Goal: Task Accomplishment & Management: Complete application form

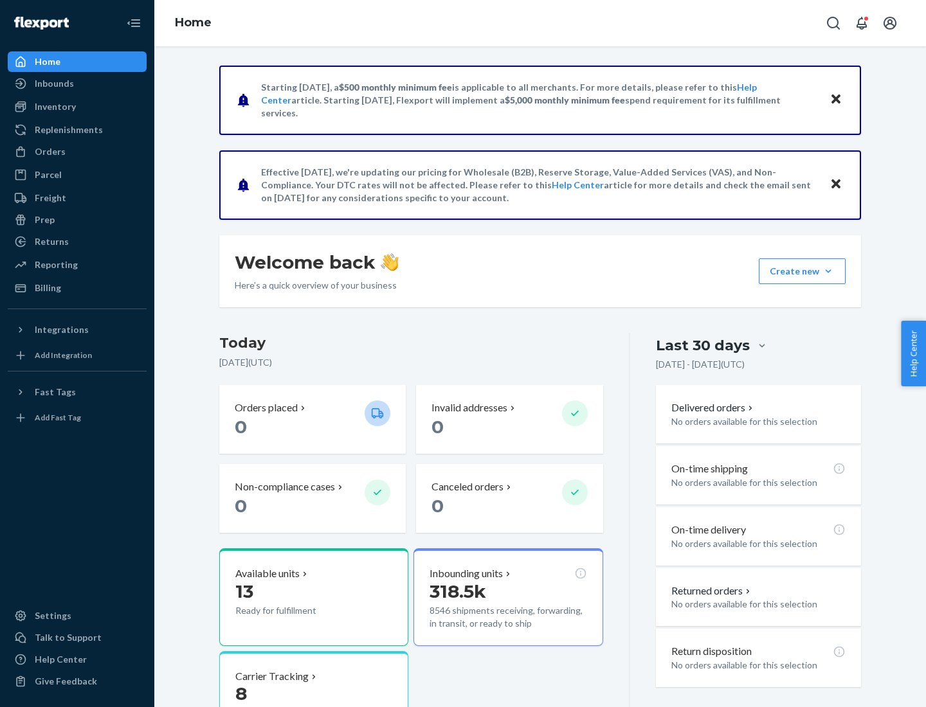
click at [828, 271] on button "Create new Create new inbound Create new order Create new product" at bounding box center [802, 271] width 87 height 26
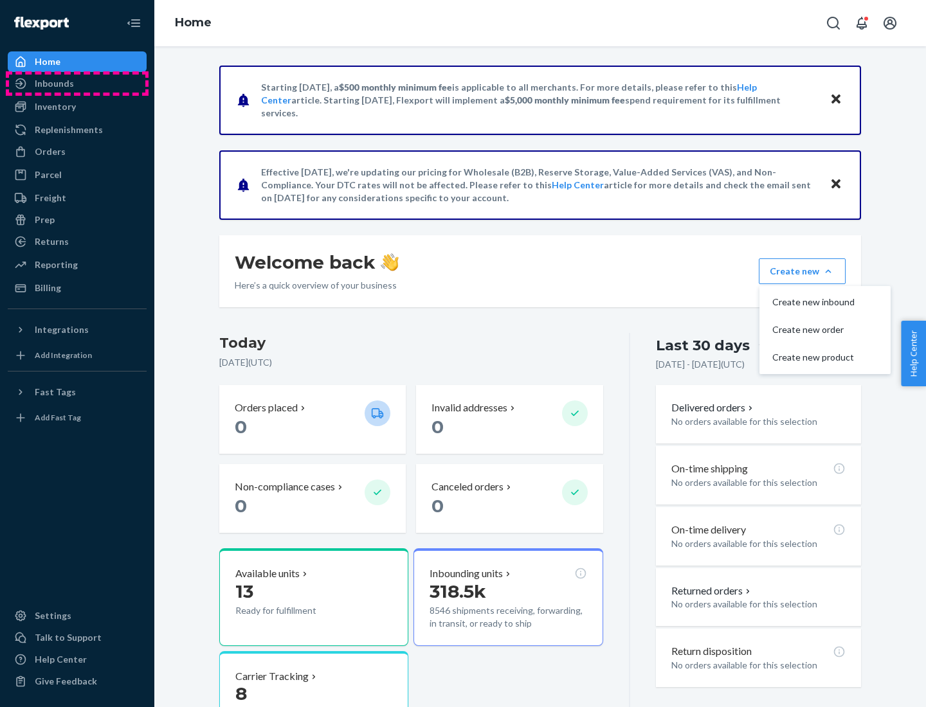
click at [77, 84] on div "Inbounds" at bounding box center [77, 84] width 136 height 18
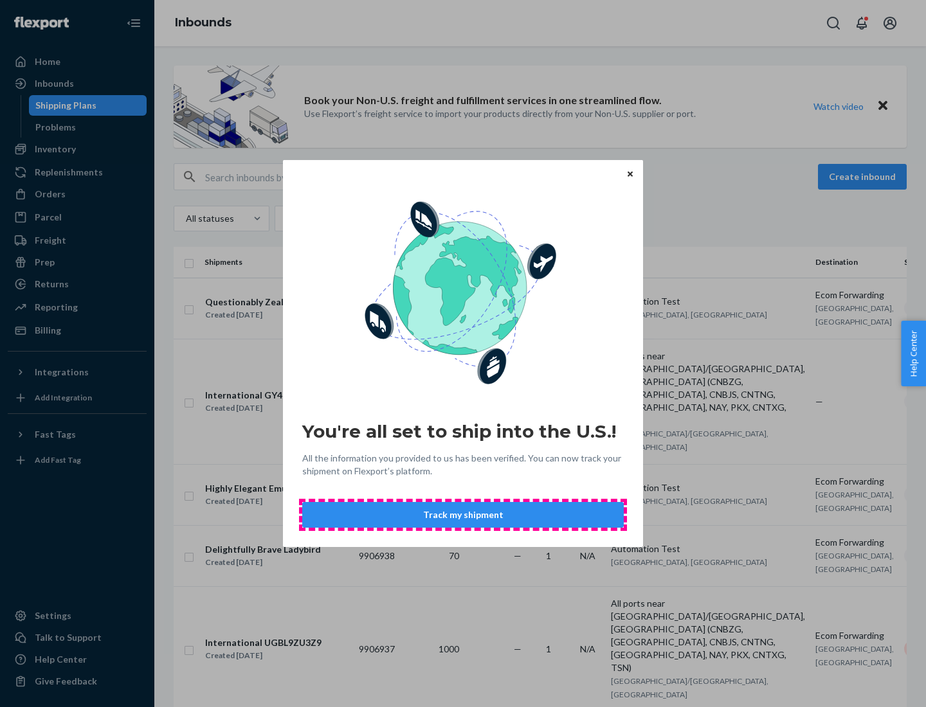
click at [463, 515] on button "Track my shipment" at bounding box center [462, 515] width 321 height 26
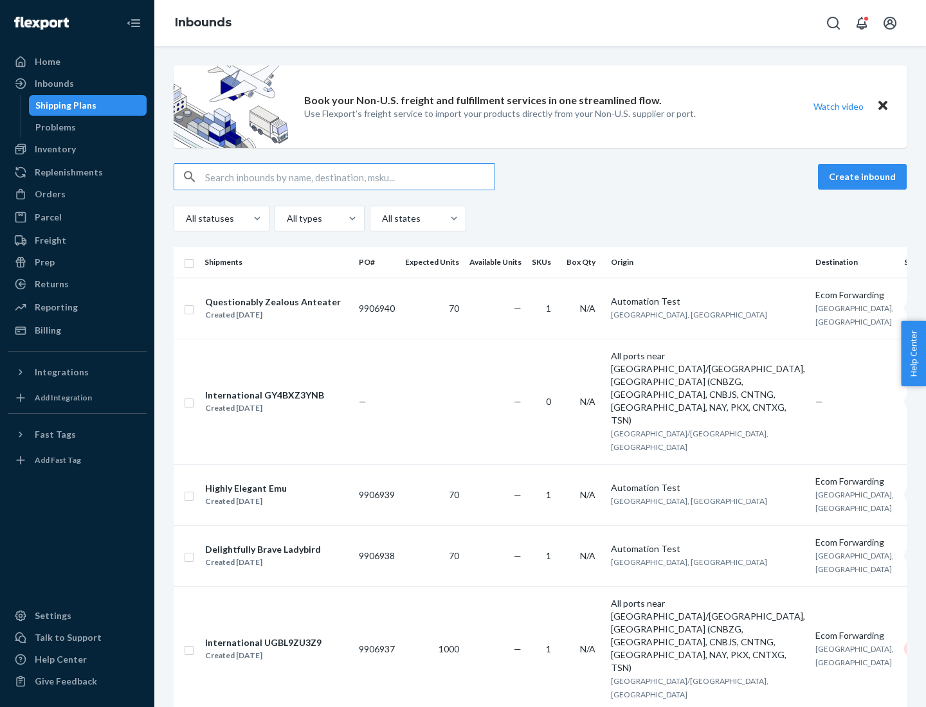
click at [864, 177] on button "Create inbound" at bounding box center [862, 177] width 89 height 26
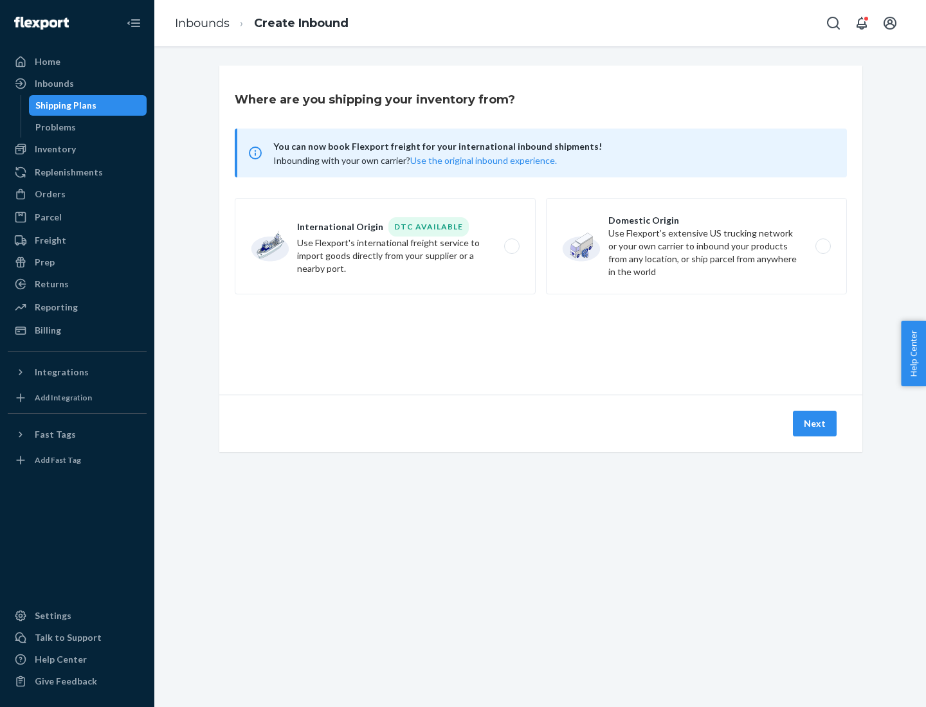
click at [385, 246] on label "International Origin DTC Available Use Flexport's international freight service…" at bounding box center [385, 246] width 301 height 96
click at [511, 246] on input "International Origin DTC Available Use Flexport's international freight service…" at bounding box center [515, 246] width 8 height 8
radio input "true"
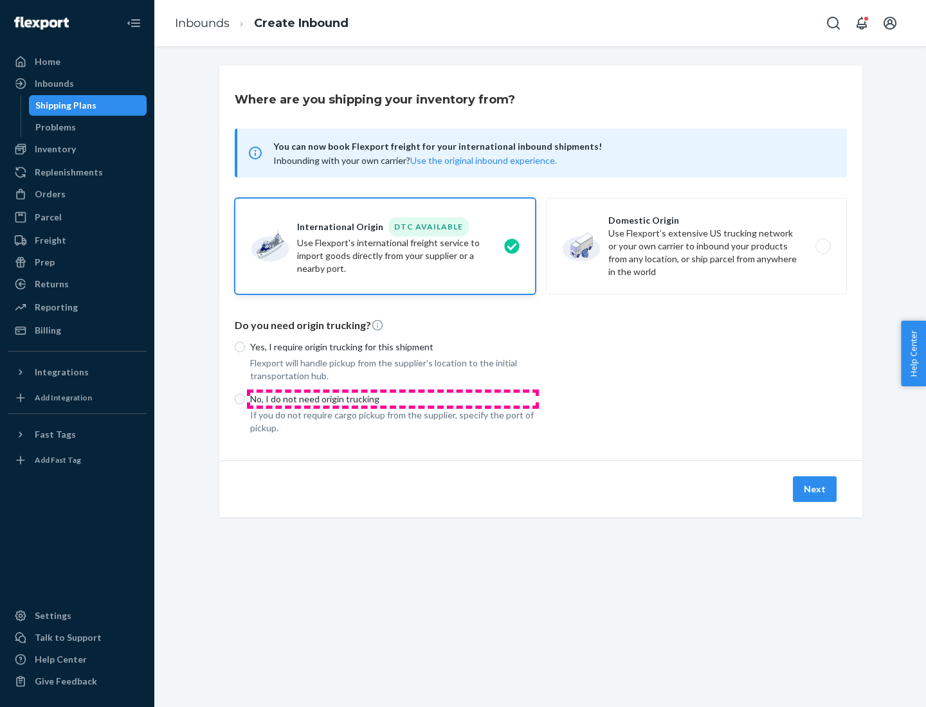
click at [393, 399] on p "No, I do not need origin trucking" at bounding box center [392, 399] width 285 height 13
click at [245, 399] on input "No, I do not need origin trucking" at bounding box center [240, 399] width 10 height 10
radio input "true"
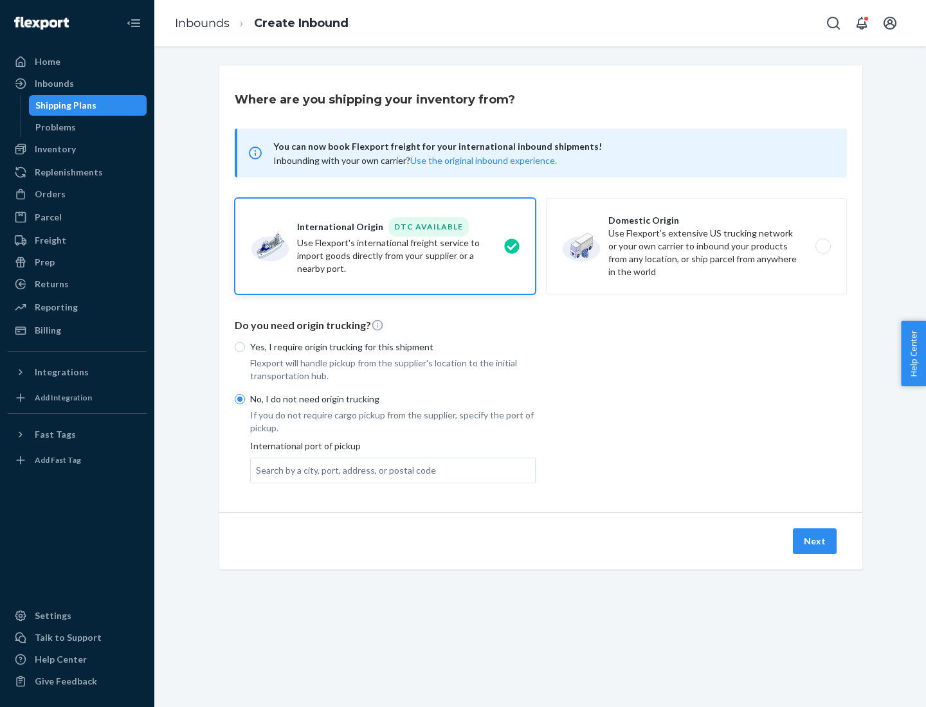
click at [343, 470] on div "Search by a city, port, address, or postal code" at bounding box center [346, 470] width 180 height 13
click at [257, 470] on input "Search by a city, port, address, or postal code" at bounding box center [256, 470] width 1 height 13
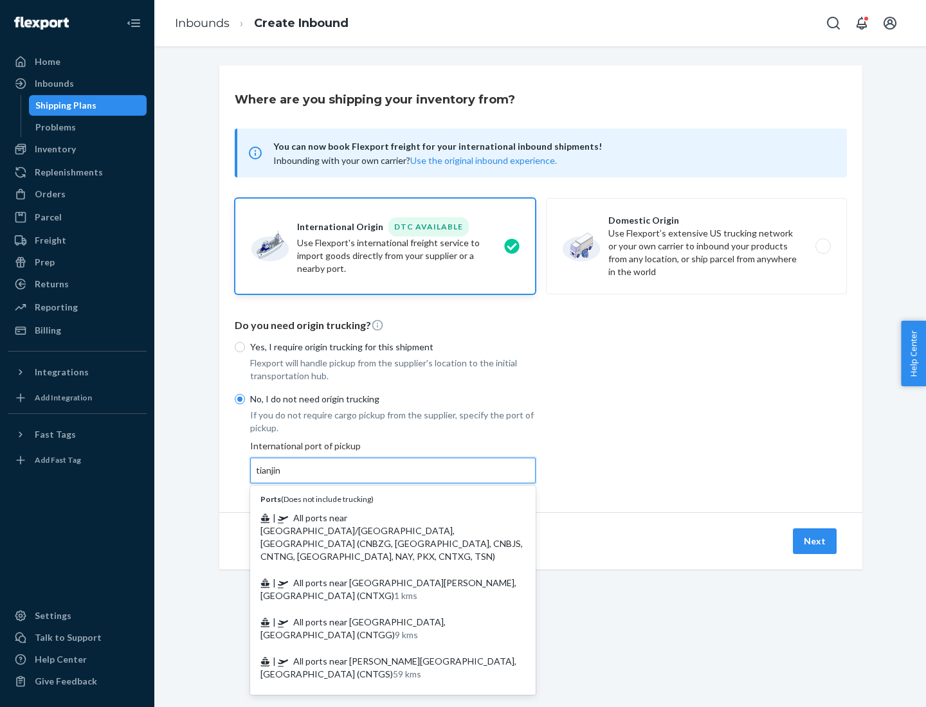
click at [380, 518] on span "| All ports near [GEOGRAPHIC_DATA]/[GEOGRAPHIC_DATA], [GEOGRAPHIC_DATA] (CNBZG,…" at bounding box center [391, 537] width 262 height 50
click at [282, 477] on input "tianjin" at bounding box center [269, 470] width 26 height 13
type input "All ports near [GEOGRAPHIC_DATA]/[GEOGRAPHIC_DATA], [GEOGRAPHIC_DATA] (CNBZG, […"
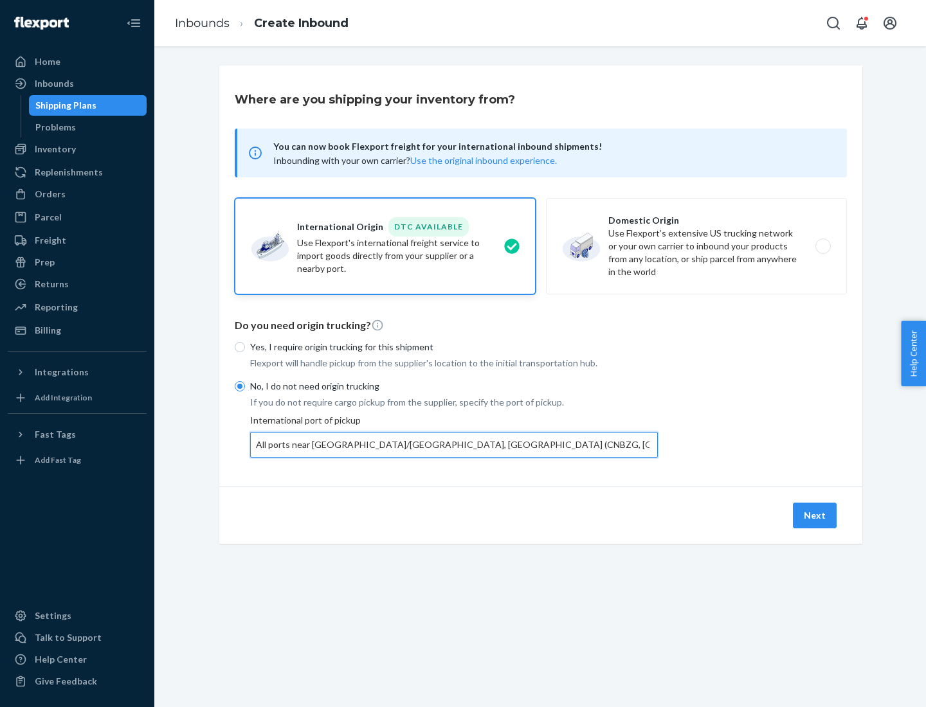
click at [815, 515] on button "Next" at bounding box center [815, 516] width 44 height 26
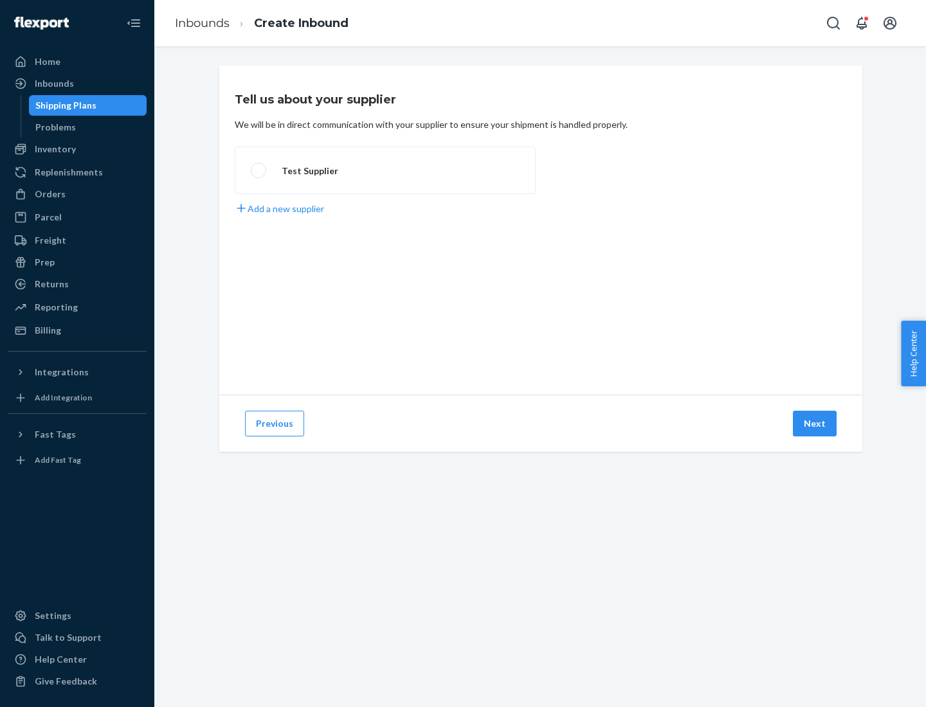
click at [385, 170] on label "Test Supplier" at bounding box center [385, 171] width 301 height 48
click at [259, 170] on input "Test Supplier" at bounding box center [255, 171] width 8 height 8
radio input "true"
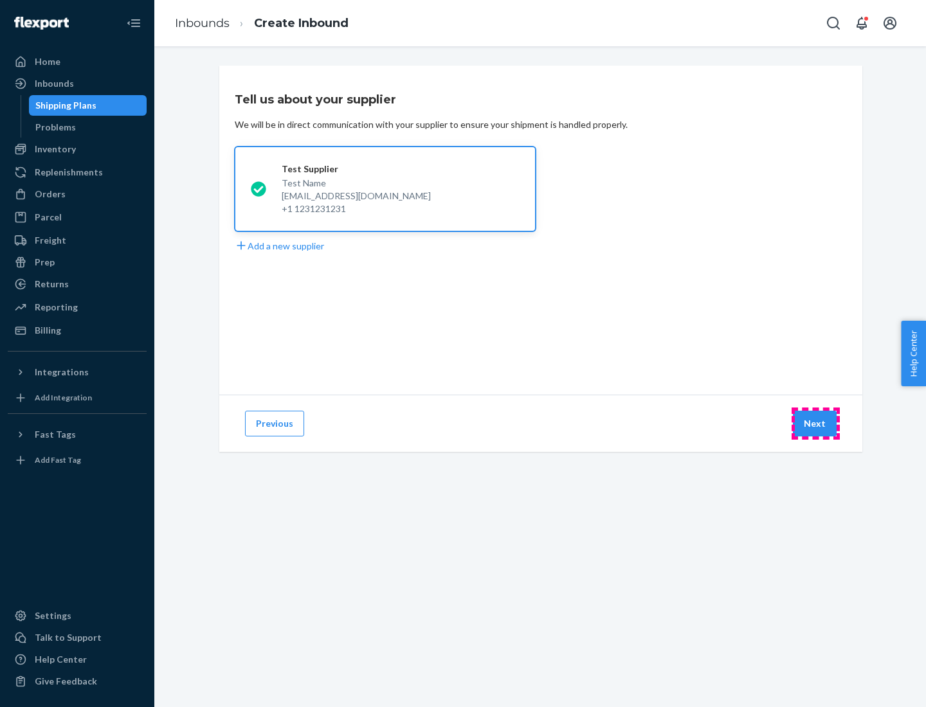
click at [815, 424] on button "Next" at bounding box center [815, 424] width 44 height 26
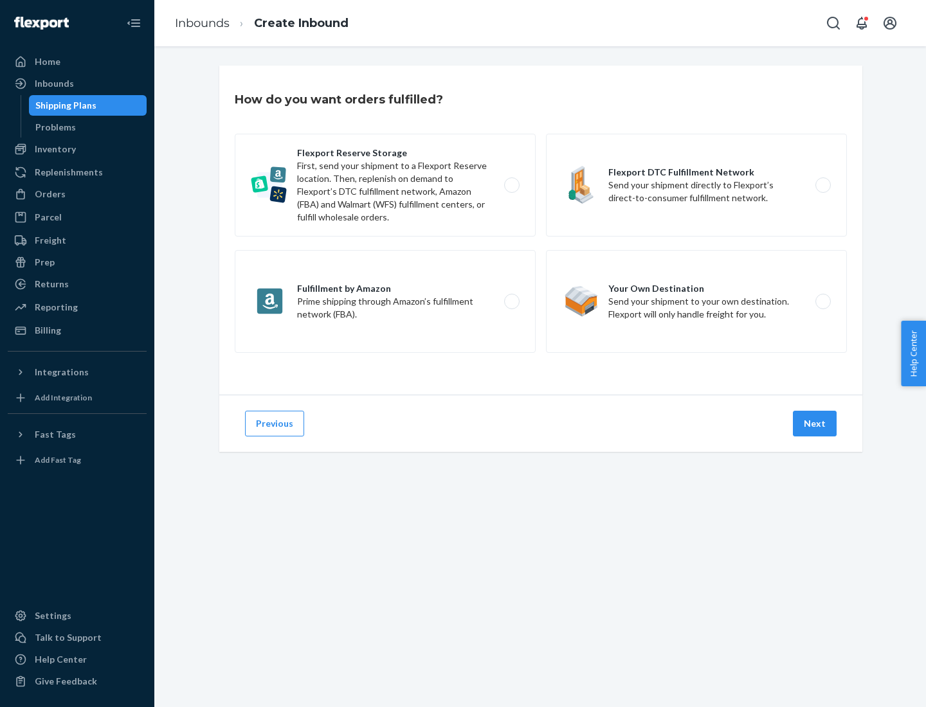
click at [385, 185] on label "Flexport Reserve Storage First, send your shipment to a Flexport Reserve locati…" at bounding box center [385, 185] width 301 height 103
click at [511, 185] on input "Flexport Reserve Storage First, send your shipment to a Flexport Reserve locati…" at bounding box center [515, 185] width 8 height 8
radio input "true"
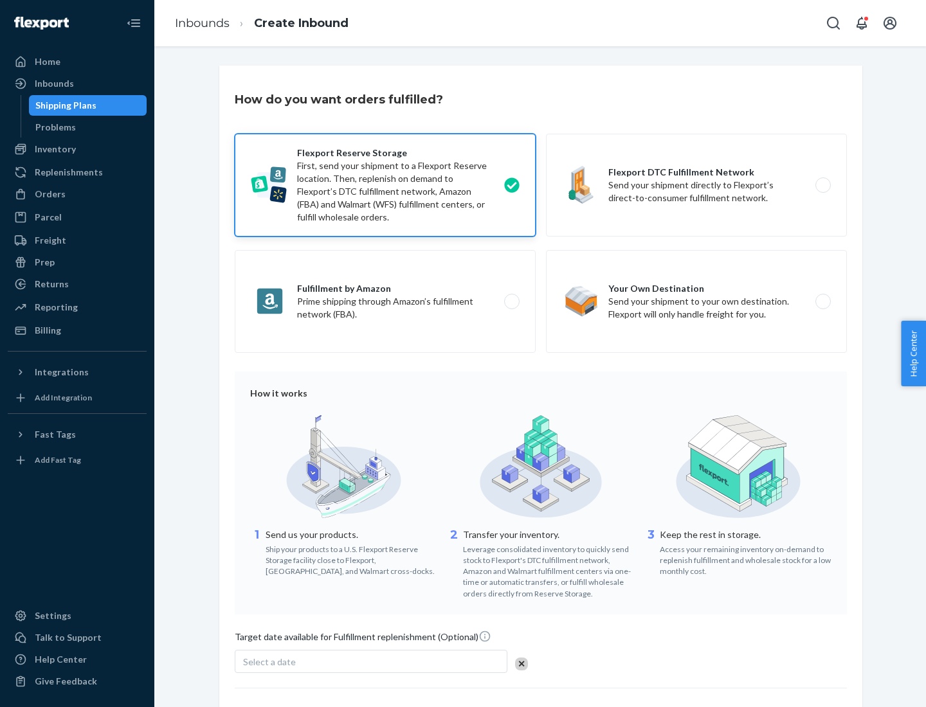
scroll to position [105, 0]
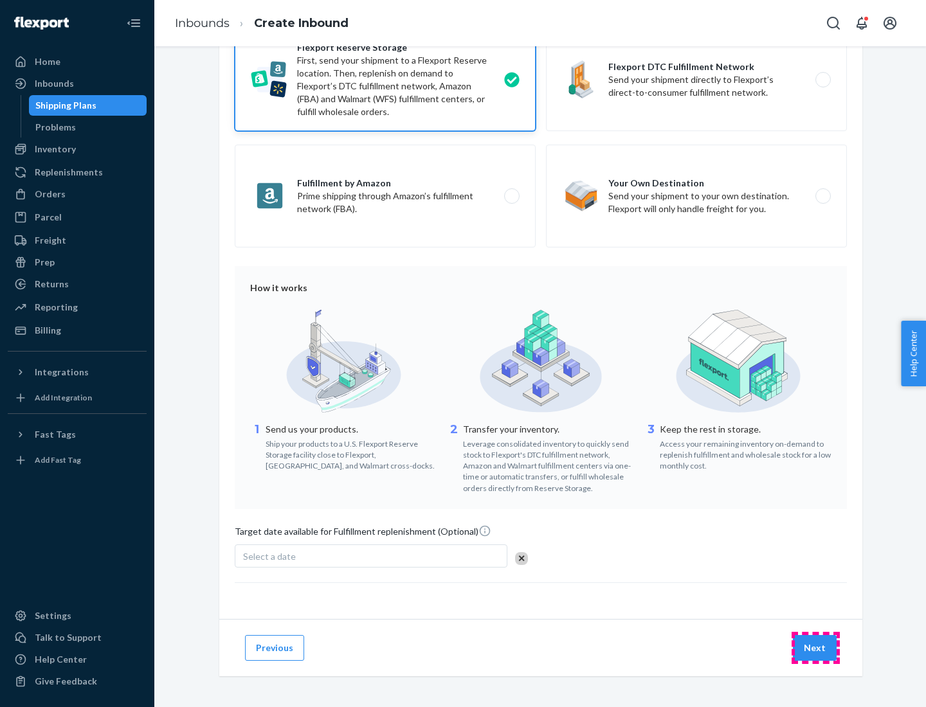
click at [815, 647] on button "Next" at bounding box center [815, 648] width 44 height 26
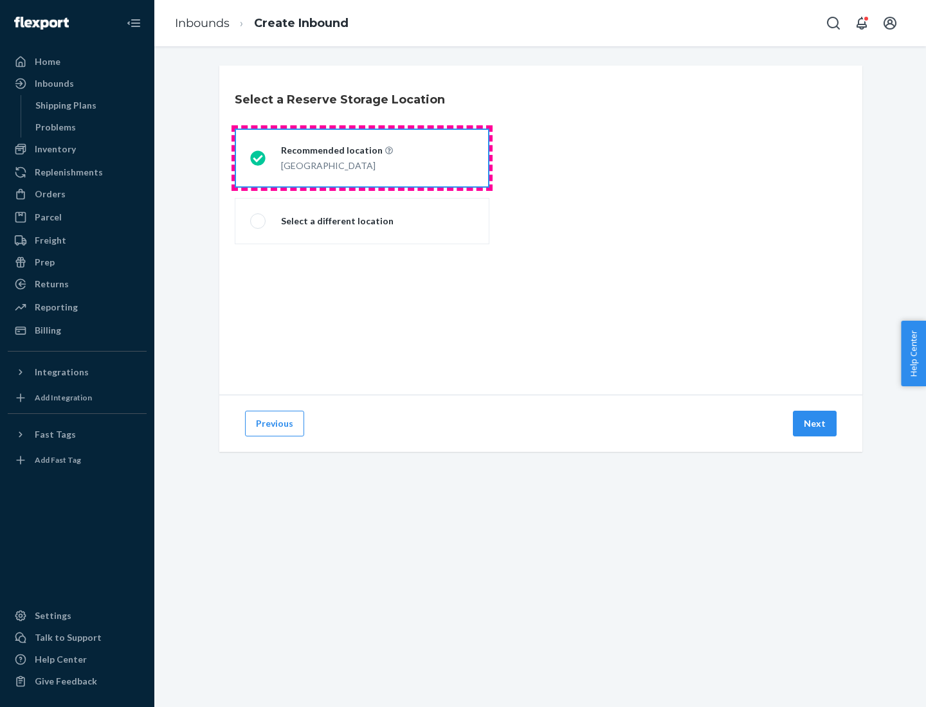
click at [362, 158] on div "[GEOGRAPHIC_DATA]" at bounding box center [337, 164] width 112 height 15
click at [258, 158] on input "Recommended location [GEOGRAPHIC_DATA]" at bounding box center [254, 158] width 8 height 8
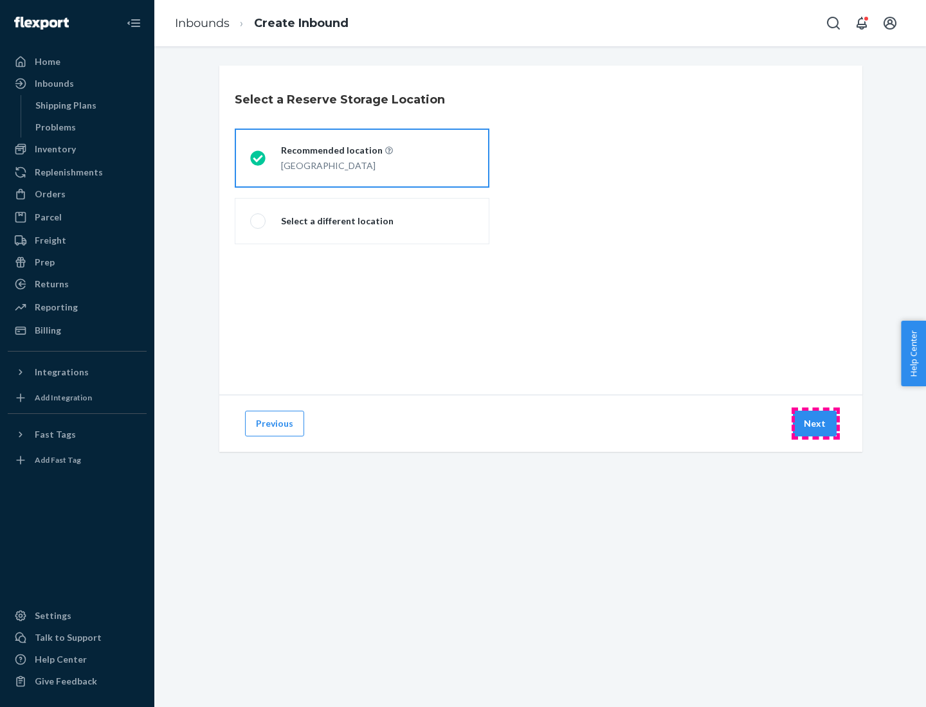
click at [815, 424] on button "Next" at bounding box center [815, 424] width 44 height 26
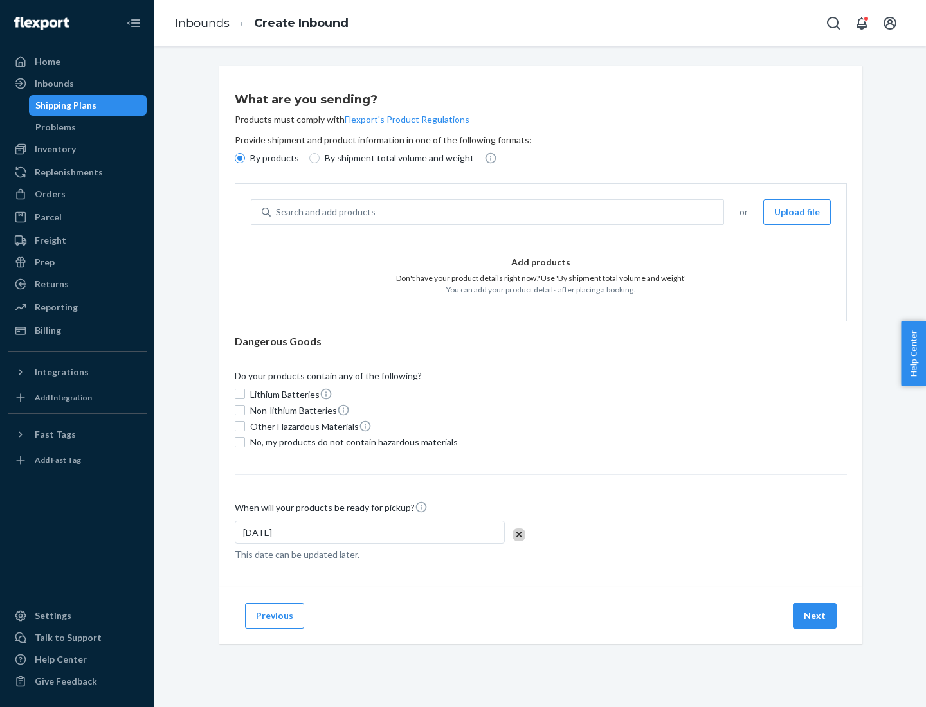
click at [498, 212] on div "Search and add products" at bounding box center [497, 212] width 453 height 23
click at [277, 212] on input "Search and add products" at bounding box center [276, 212] width 1 height 13
click at [312, 158] on input "By shipment total volume and weight" at bounding box center [314, 158] width 10 height 10
radio input "true"
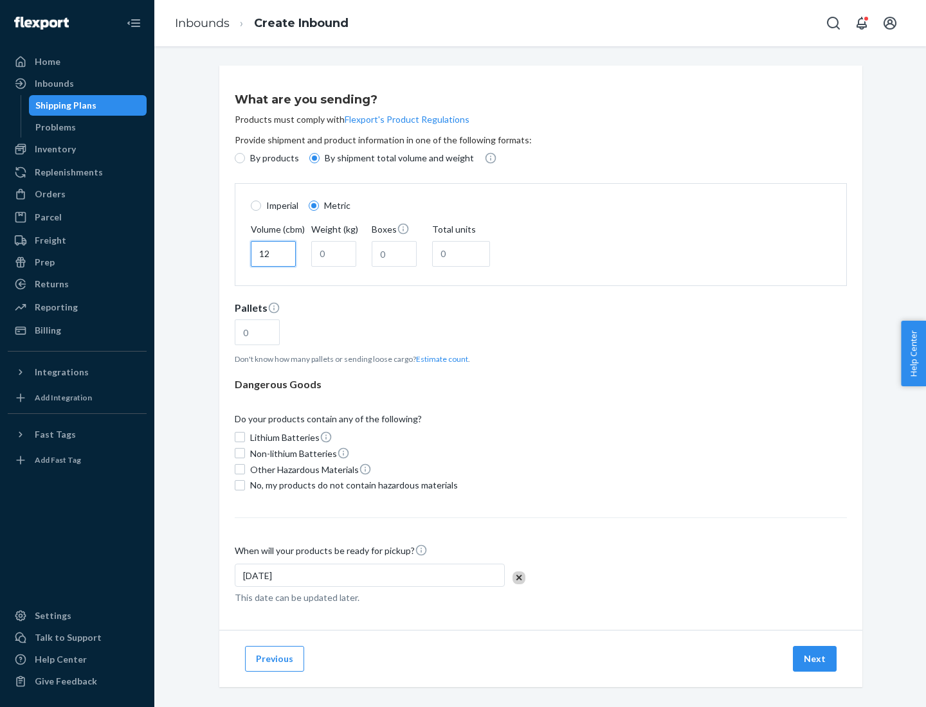
type input "12"
type input "22"
type input "222"
type input "121"
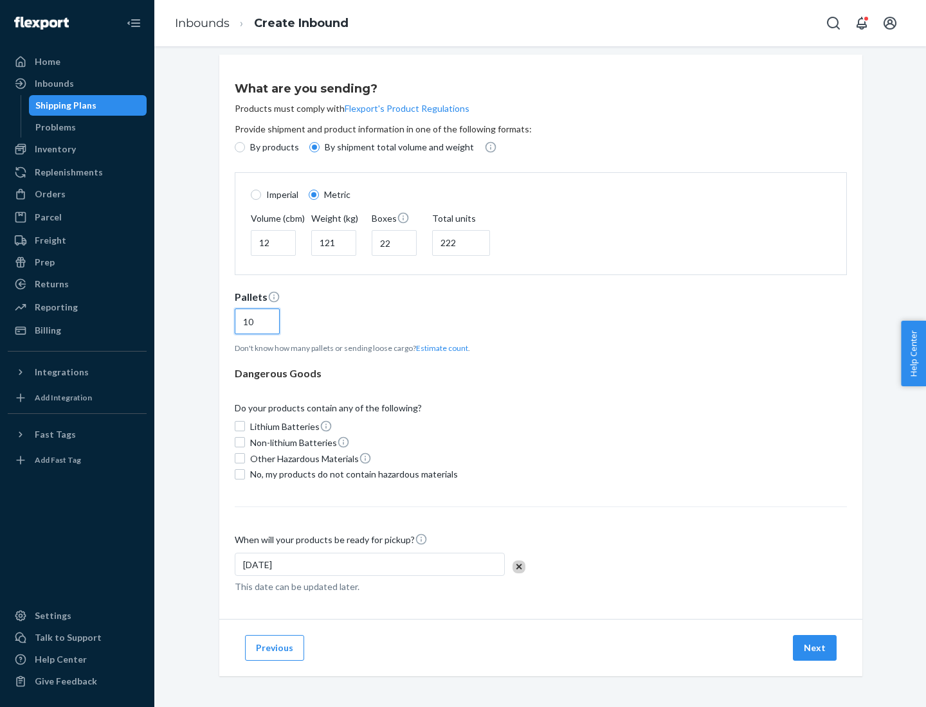
type input "10"
click at [352, 474] on span "No, my products do not contain hazardous materials" at bounding box center [354, 474] width 208 height 13
click at [245, 474] on input "No, my products do not contain hazardous materials" at bounding box center [240, 474] width 10 height 10
checkbox input "true"
click at [815, 647] on button "Next" at bounding box center [815, 648] width 44 height 26
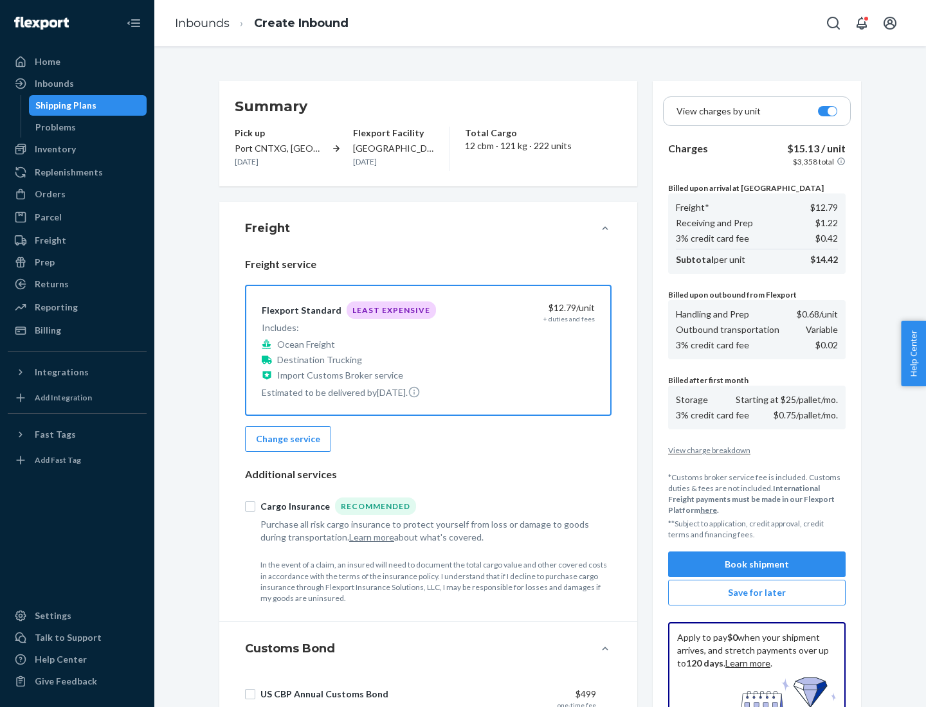
scroll to position [188, 0]
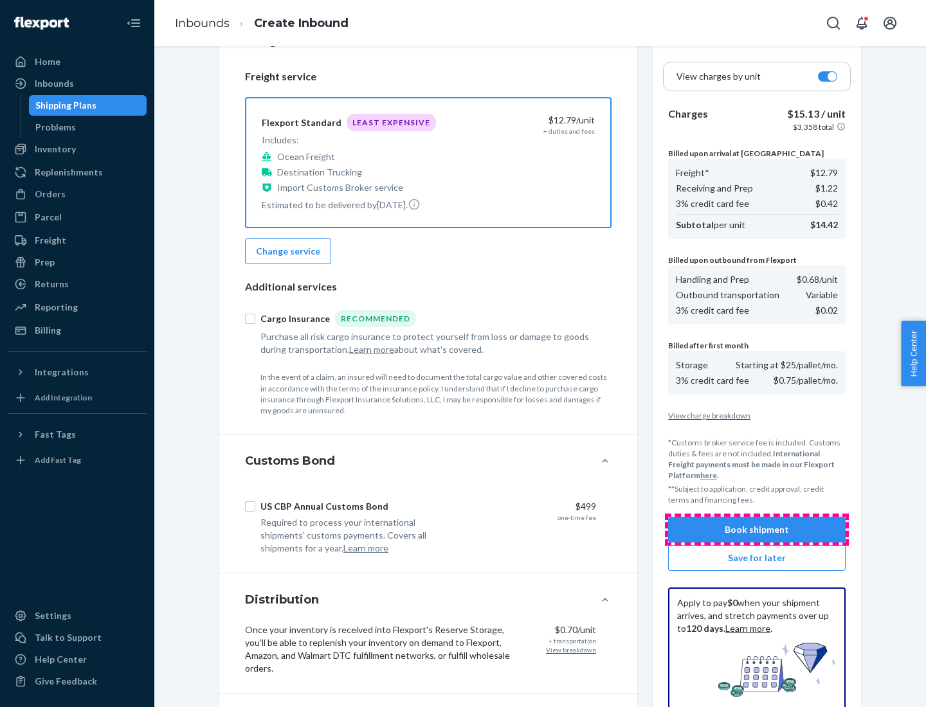
click at [757, 530] on button "Book shipment" at bounding box center [756, 530] width 177 height 26
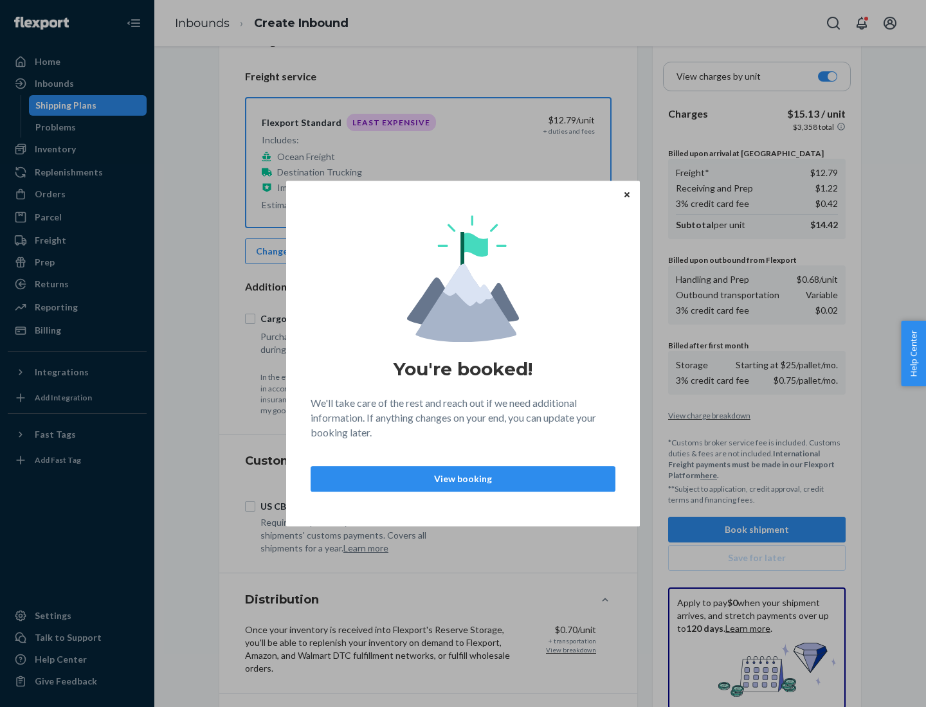
click at [463, 478] on p "View booking" at bounding box center [462, 479] width 283 height 13
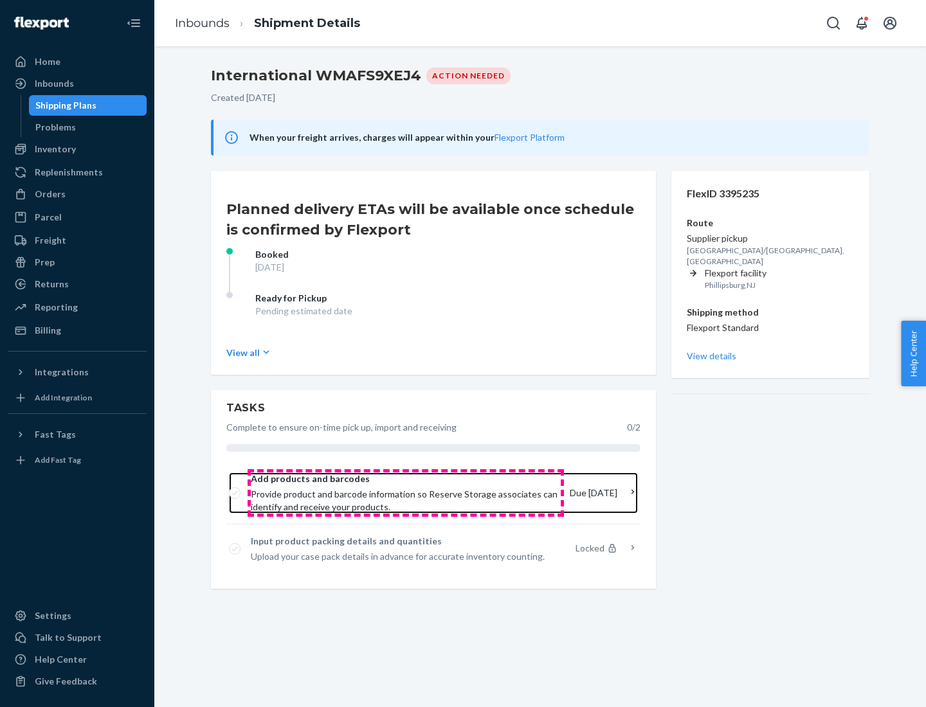
click at [406, 493] on span "Provide product and barcode information so Reserve Storage associates can ident…" at bounding box center [405, 501] width 309 height 26
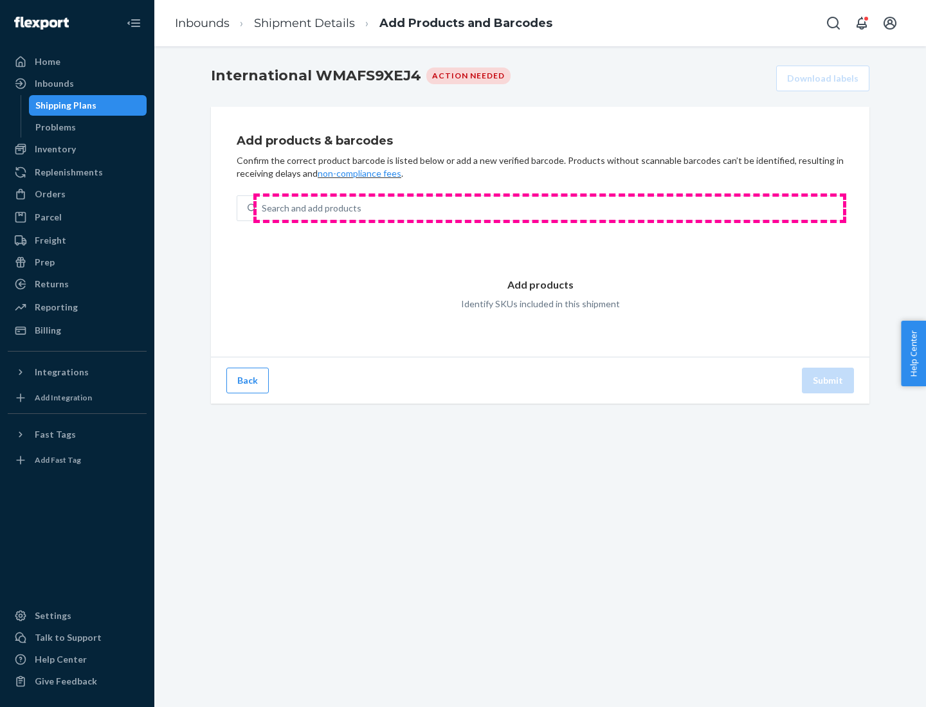
click at [550, 208] on div "Search and add products" at bounding box center [550, 208] width 586 height 23
click at [263, 208] on input "Search and add products" at bounding box center [262, 208] width 1 height 13
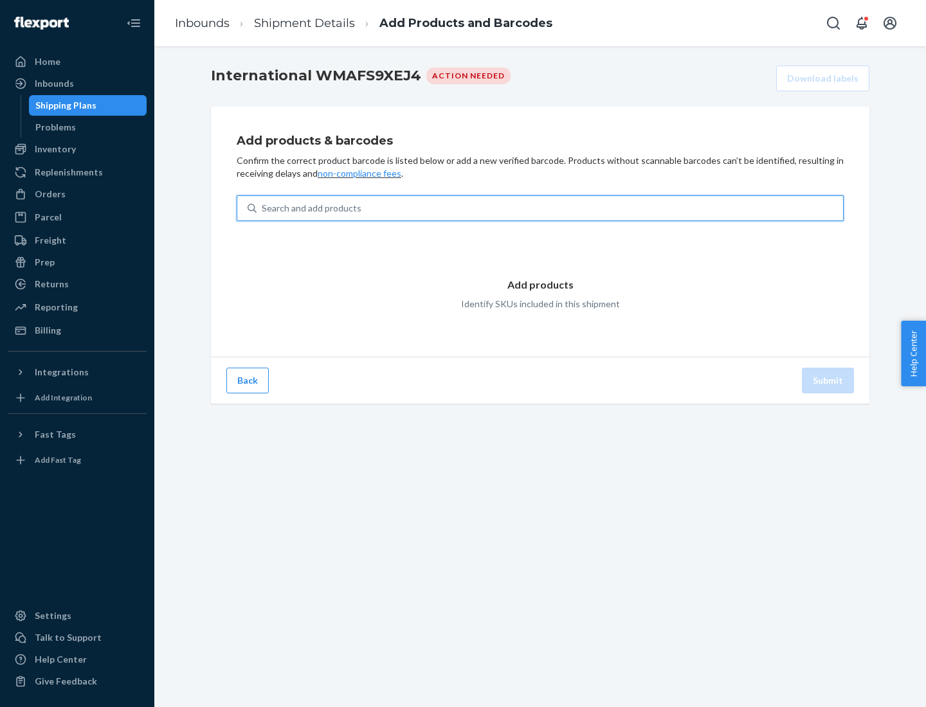
type input "test"
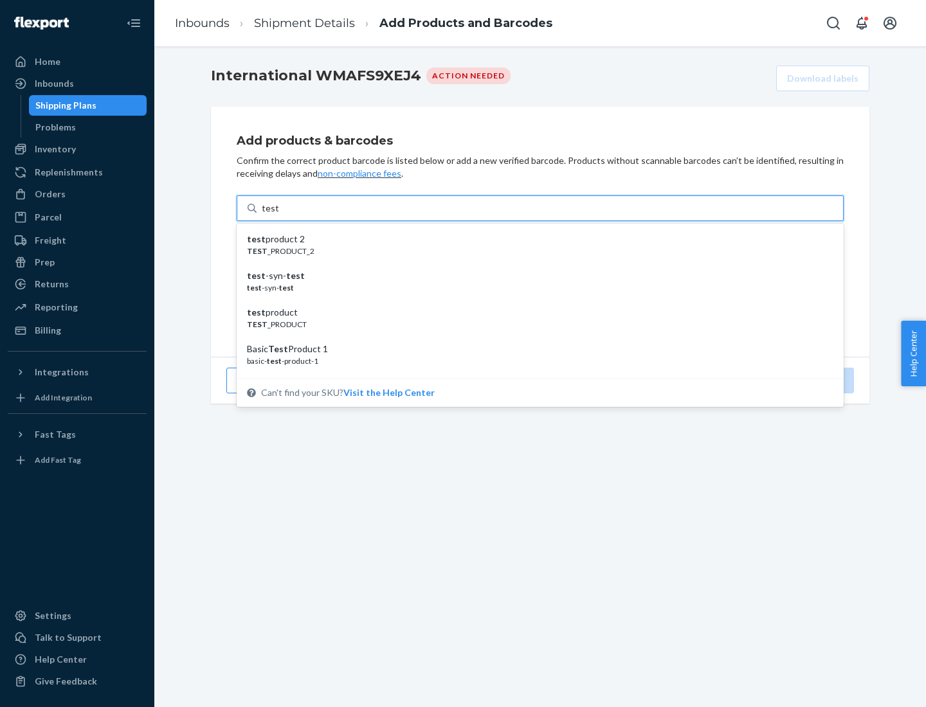
scroll to position [48, 0]
click at [535, 301] on div "Basic Test Product 1" at bounding box center [535, 300] width 576 height 13
click at [278, 215] on input "test" at bounding box center [270, 208] width 17 height 13
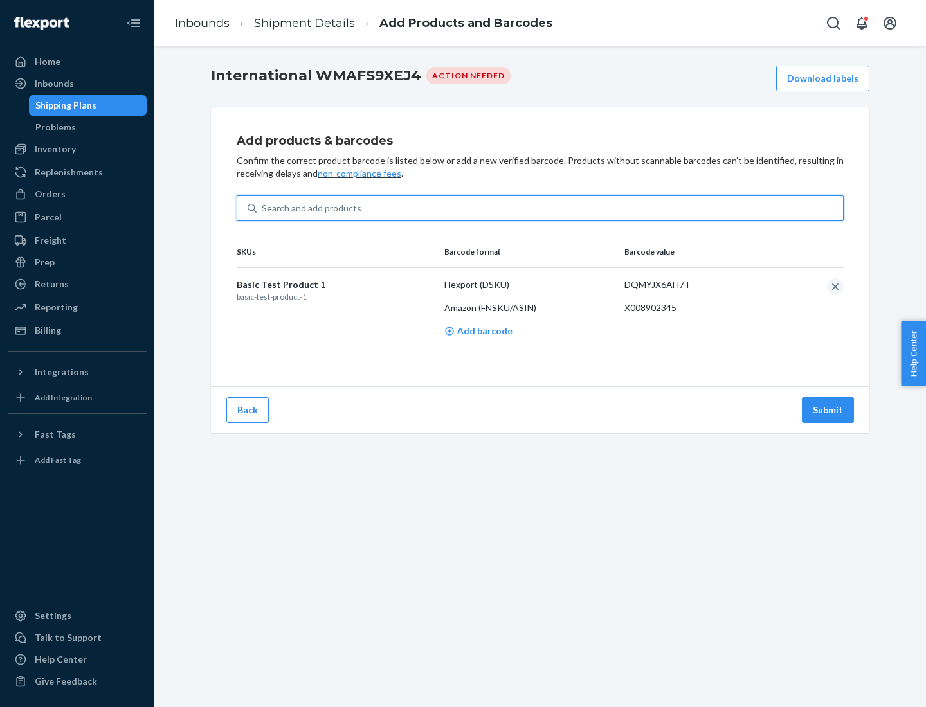
click at [828, 410] on button "Submit" at bounding box center [828, 410] width 52 height 26
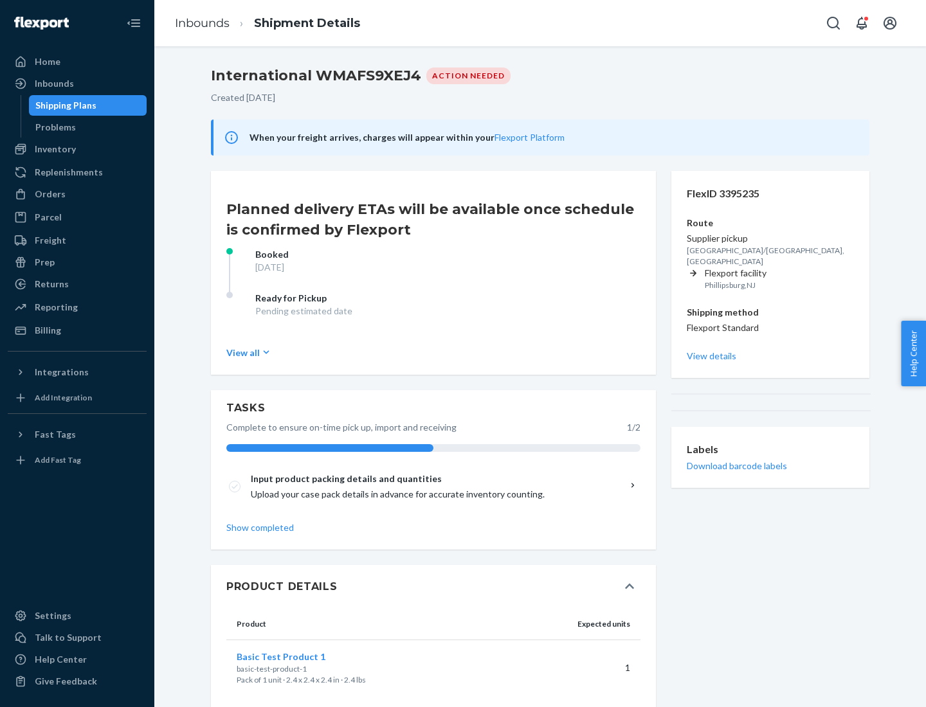
scroll to position [22, 0]
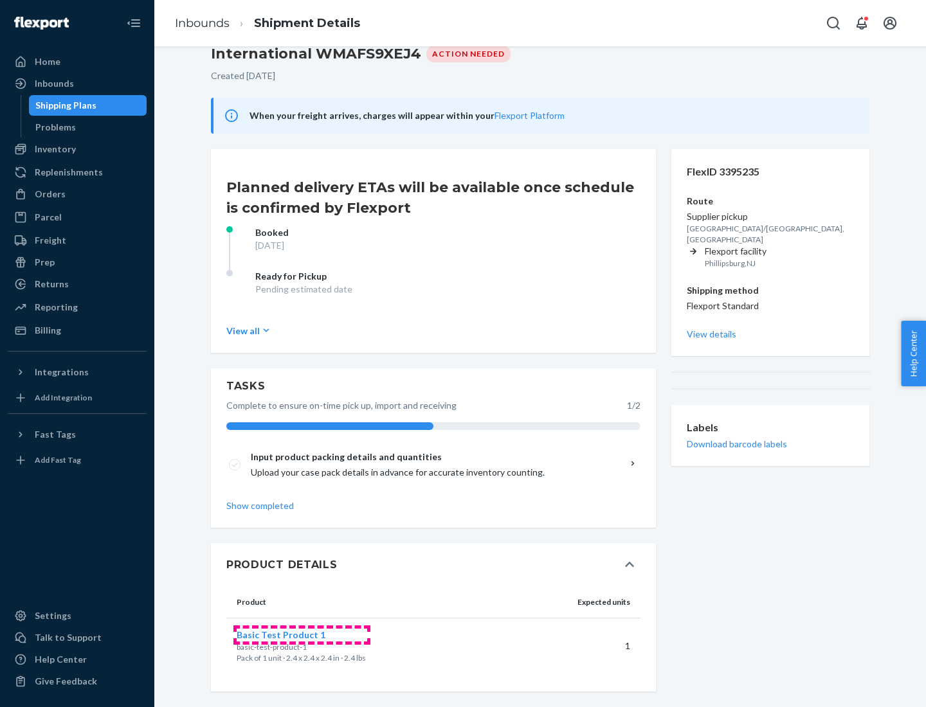
click at [302, 635] on span "Basic Test Product 1" at bounding box center [281, 634] width 89 height 11
